Goal: Information Seeking & Learning: Learn about a topic

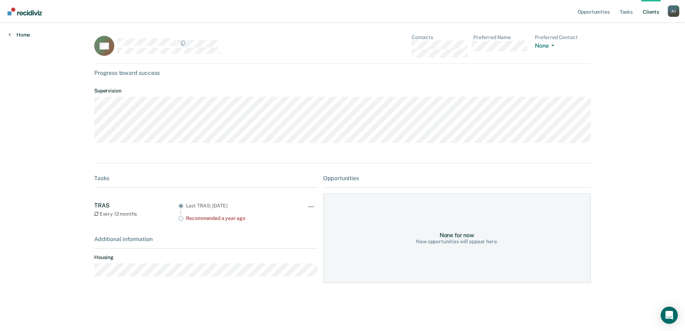
click at [20, 32] on link "Home" at bounding box center [19, 35] width 21 height 6
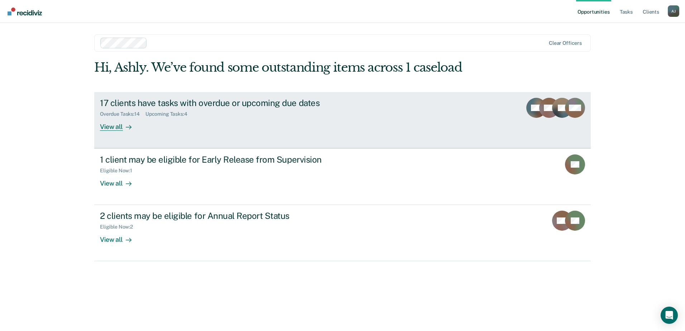
click at [202, 107] on div "17 clients have tasks with overdue or upcoming due dates" at bounding box center [225, 103] width 251 height 10
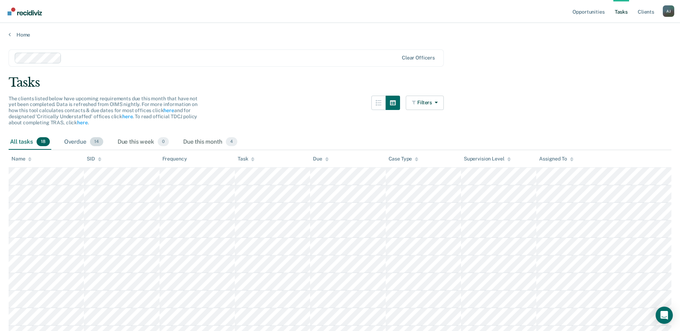
click at [89, 144] on div "Overdue 14" at bounding box center [84, 142] width 42 height 16
click at [623, 9] on link "Tasks" at bounding box center [621, 11] width 16 height 23
click at [586, 10] on link "Opportunities" at bounding box center [588, 11] width 35 height 23
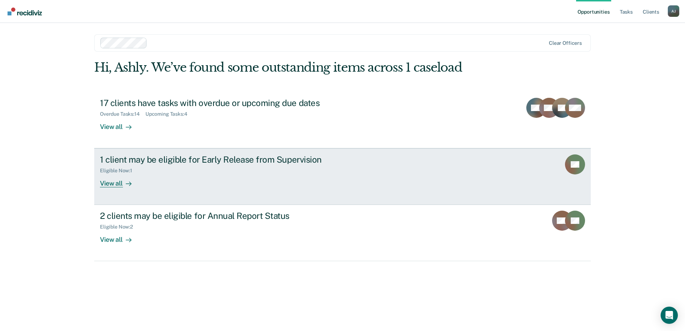
click at [153, 178] on div "1 client may be eligible for Early Release from Supervision Eligible Now : 1 Vi…" at bounding box center [234, 170] width 269 height 33
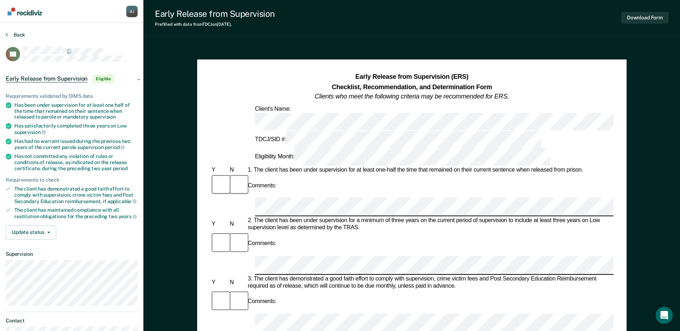
drag, startPoint x: 23, startPoint y: 30, endPoint x: 22, endPoint y: 35, distance: 4.7
click at [23, 31] on section "Back RP Early Release from Supervision Eligible Requirements validated by OIMS …" at bounding box center [71, 197] width 143 height 348
click at [21, 35] on button "Back" at bounding box center [15, 35] width 19 height 6
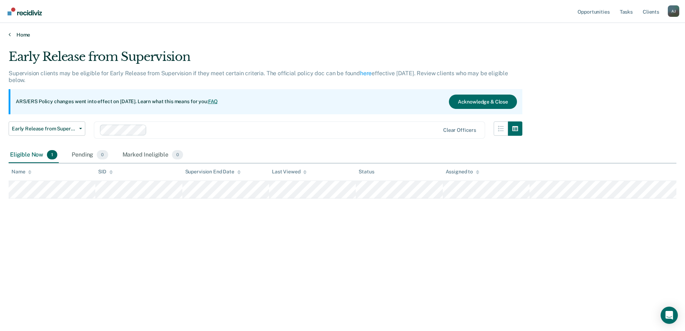
click at [12, 33] on link "Home" at bounding box center [343, 35] width 668 height 6
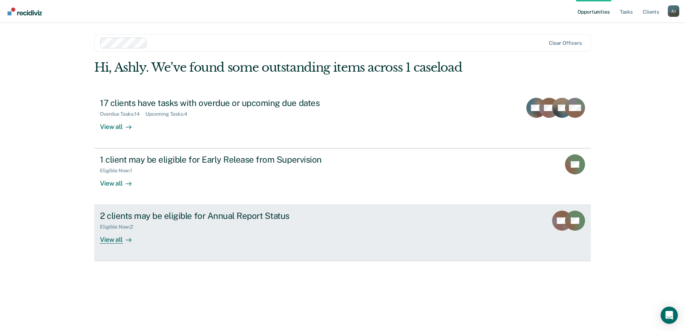
click at [375, 217] on link "2 clients may be eligible for Annual Report Status Eligible Now : 2 View all WF…" at bounding box center [342, 233] width 497 height 56
